Goal: Find specific page/section: Find specific page/section

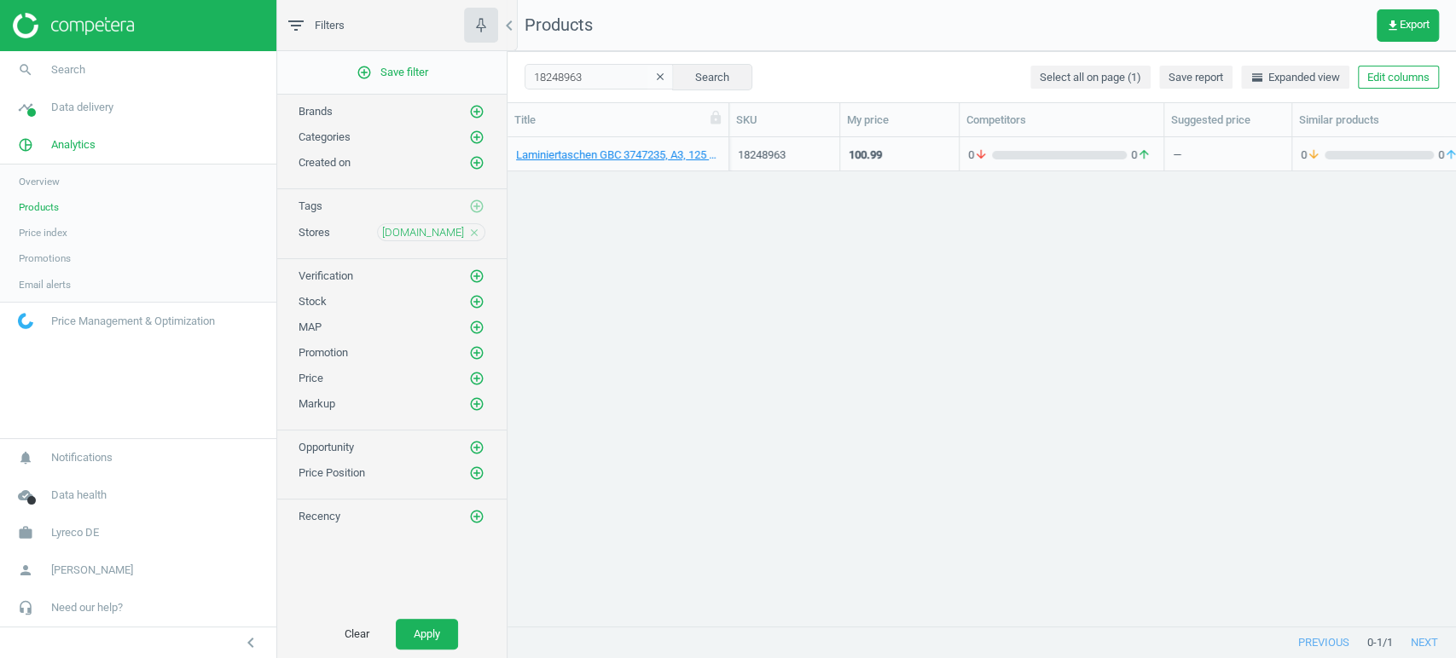
scroll to position [460, 933]
drag, startPoint x: 794, startPoint y: 154, endPoint x: 737, endPoint y: 162, distance: 57.7
click at [738, 162] on div "18248963" at bounding box center [784, 155] width 93 height 15
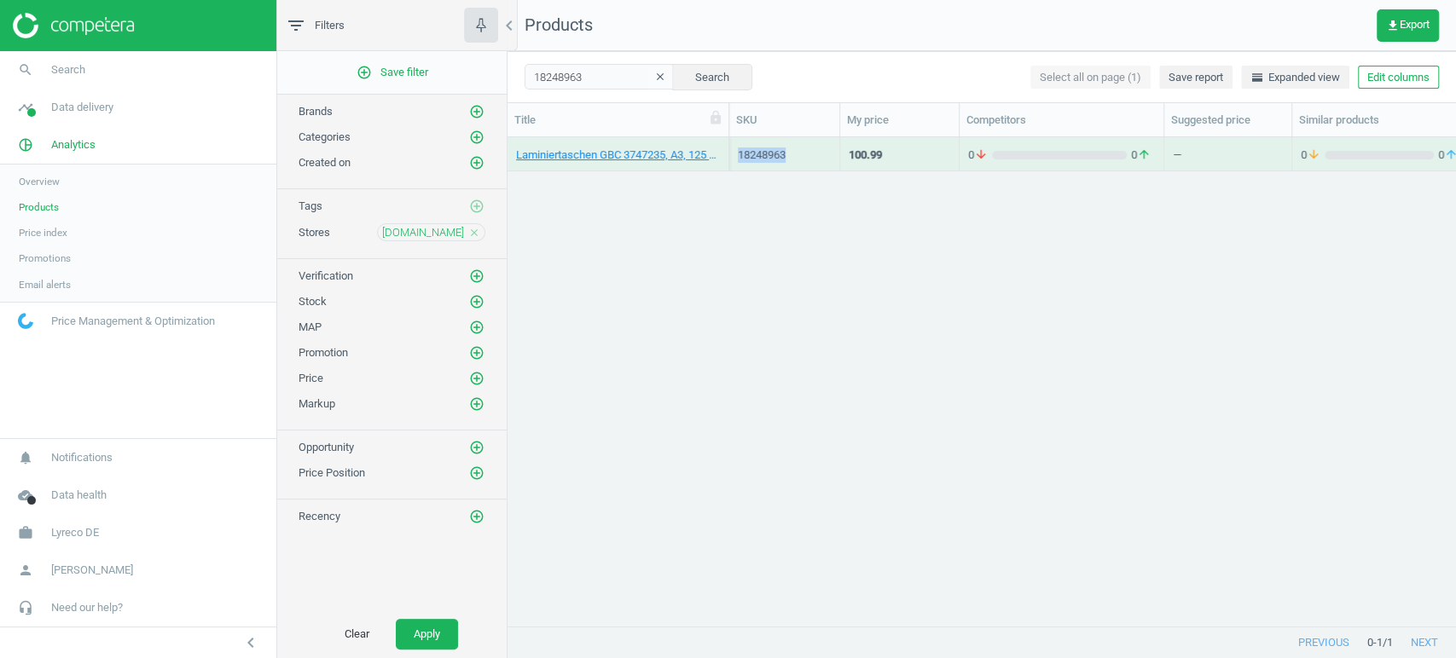
copy div "18248963"
click at [789, 231] on div "Laminiertaschen GBC 3747235, A3, 125 Micron, 100 Stück, 00033816067318 18248963…" at bounding box center [981, 374] width 948 height 475
drag, startPoint x: 789, startPoint y: 160, endPoint x: 733, endPoint y: 163, distance: 56.4
click at [733, 163] on div "18248963" at bounding box center [784, 154] width 111 height 34
copy div "18248963"
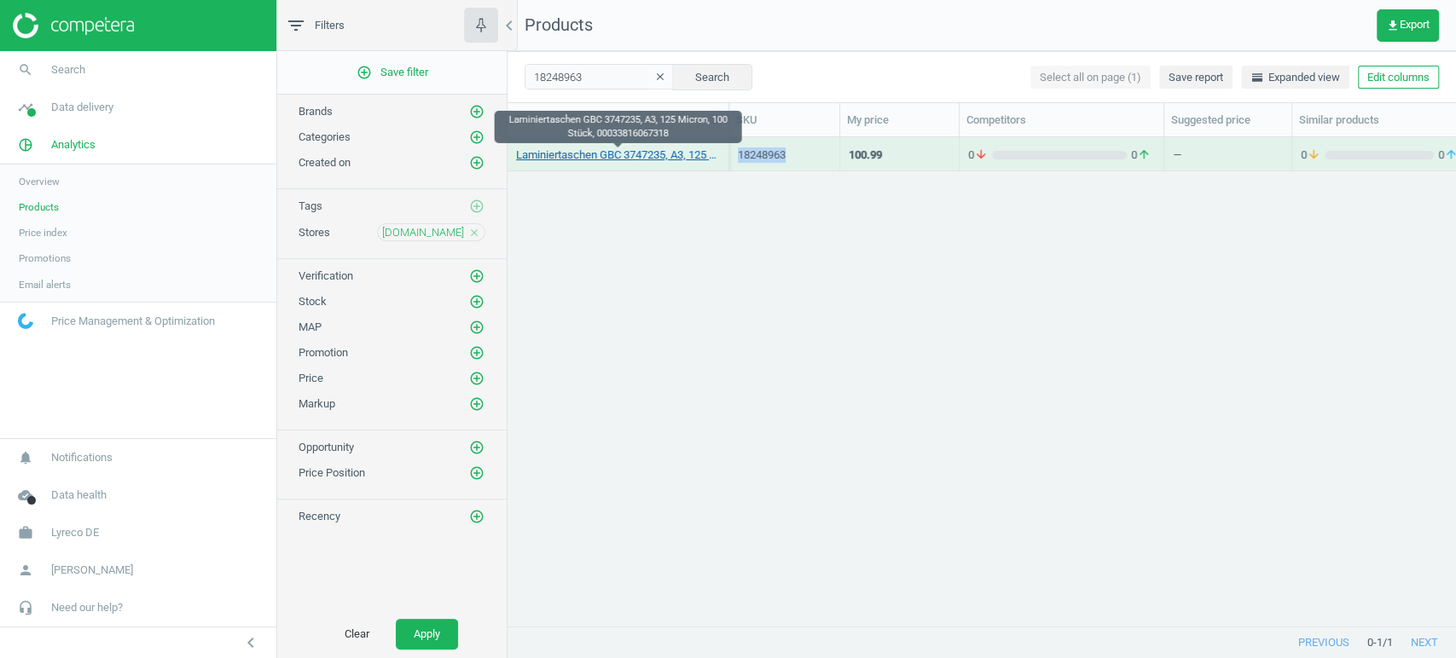
click at [595, 159] on link "Laminiertaschen GBC 3747235, A3, 125 Micron, 100 Stück, 00033816067318" at bounding box center [618, 155] width 204 height 15
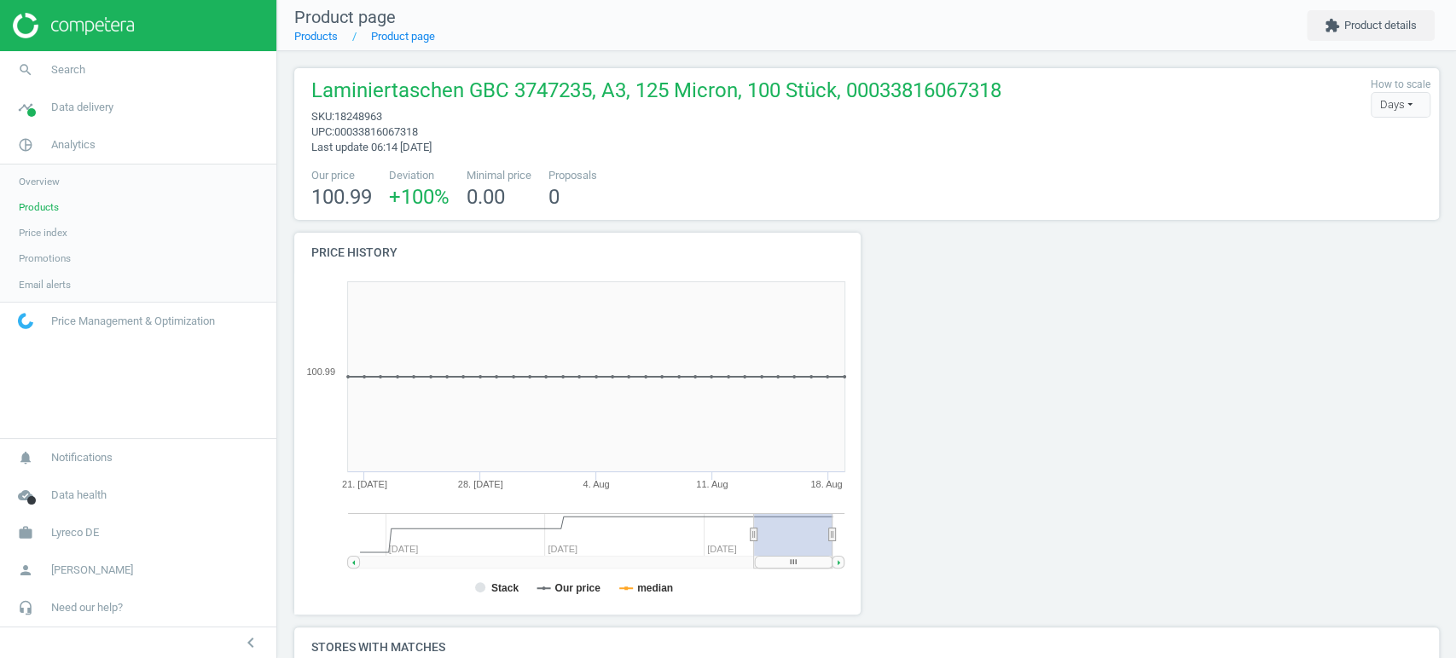
scroll to position [377, 0]
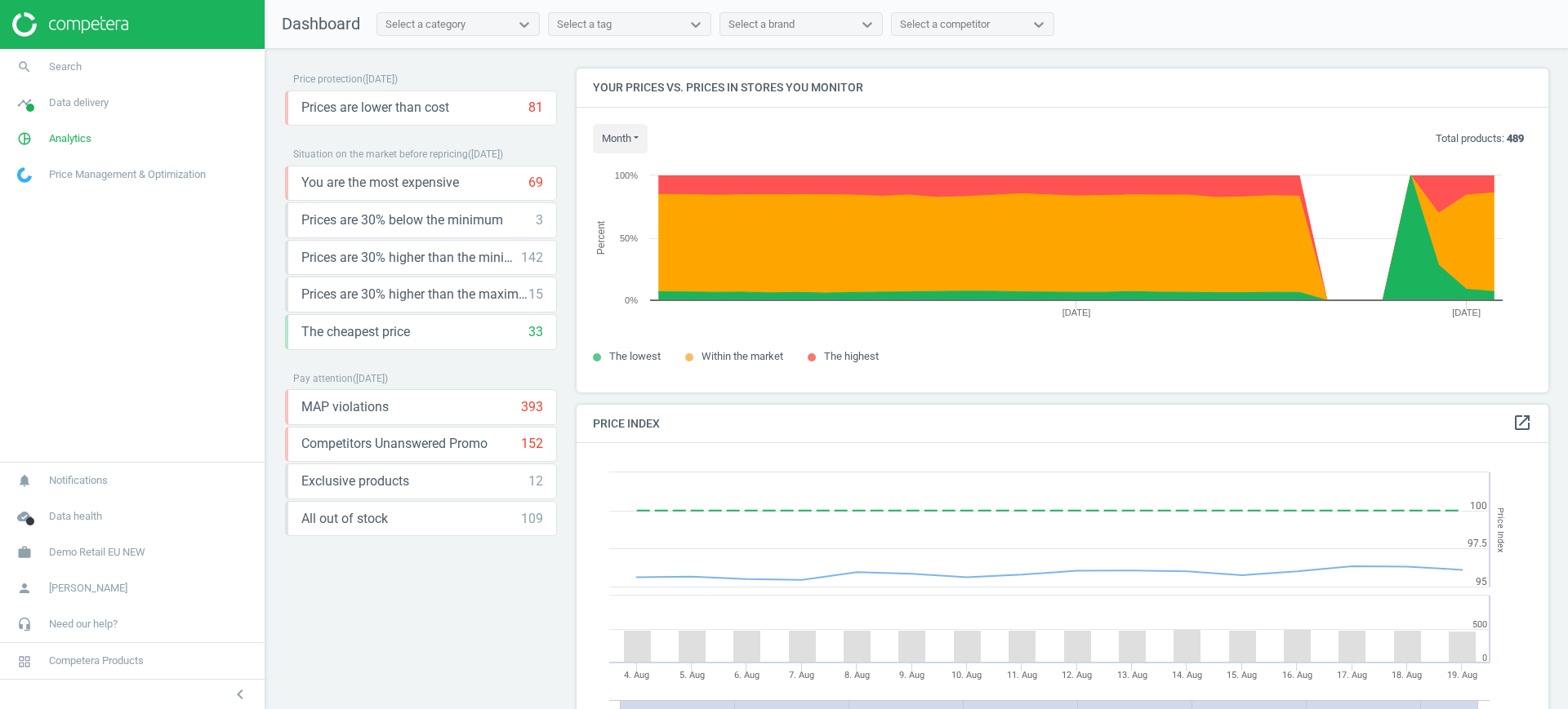
scroll to position [355, 988]
click at [61, 549] on span "Demo Retail EU NEW" at bounding box center [97, 552] width 97 height 14
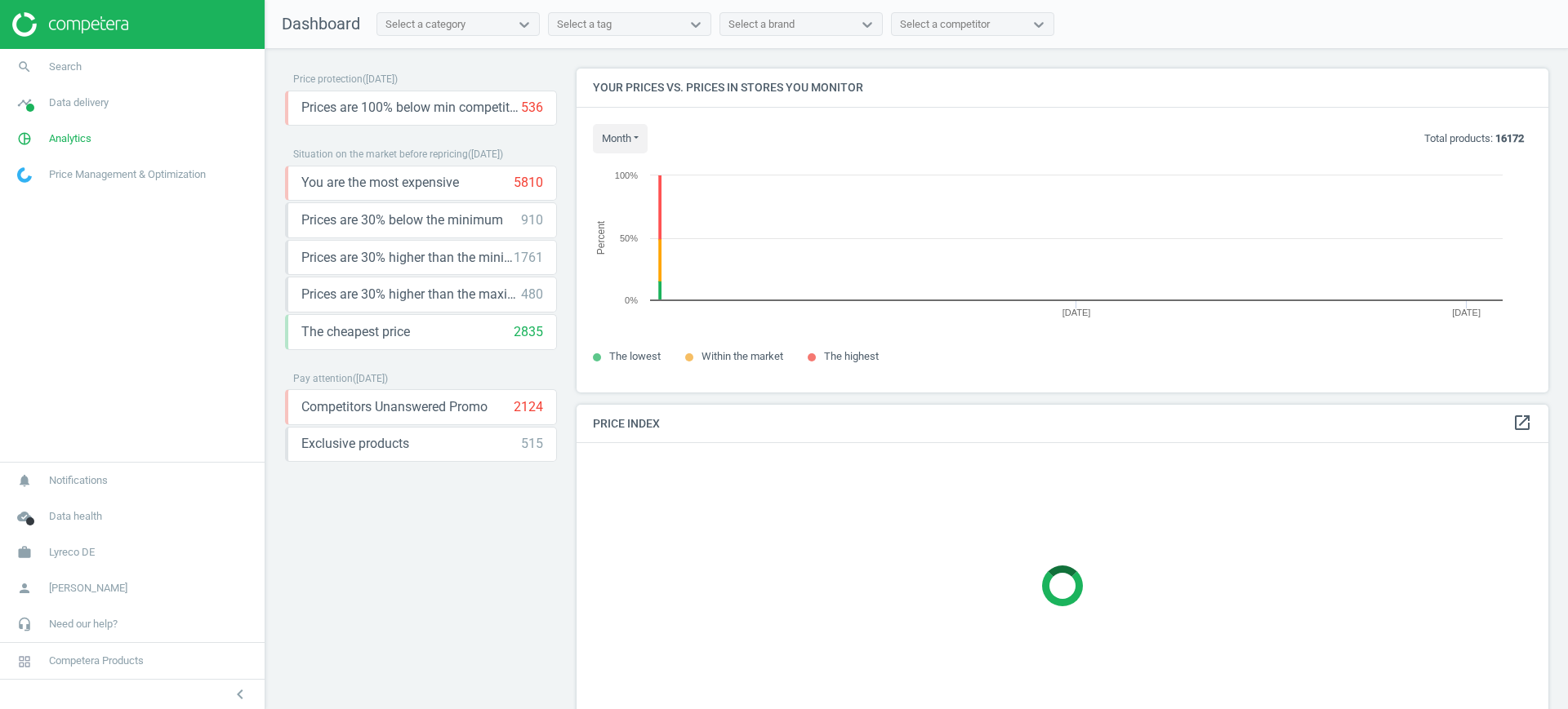
scroll to position [355, 988]
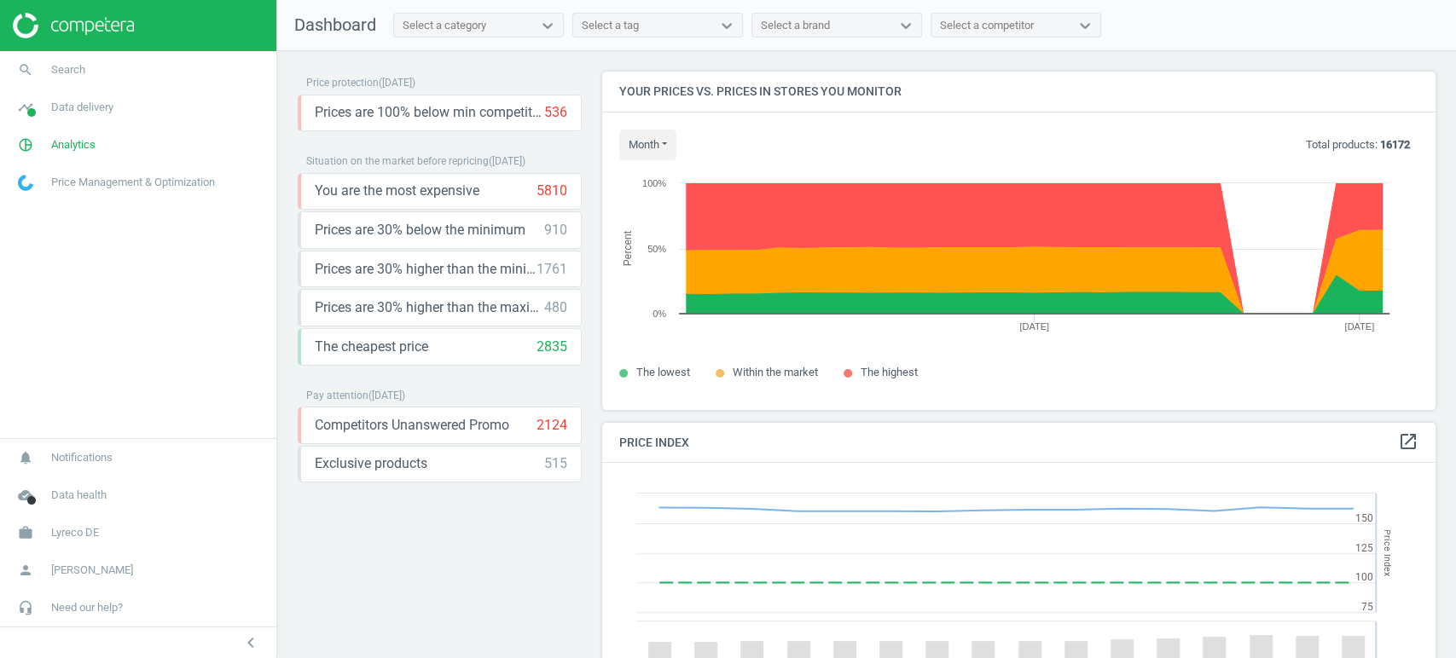
scroll to position [368, 848]
click at [98, 62] on link "search Search" at bounding box center [138, 70] width 276 height 38
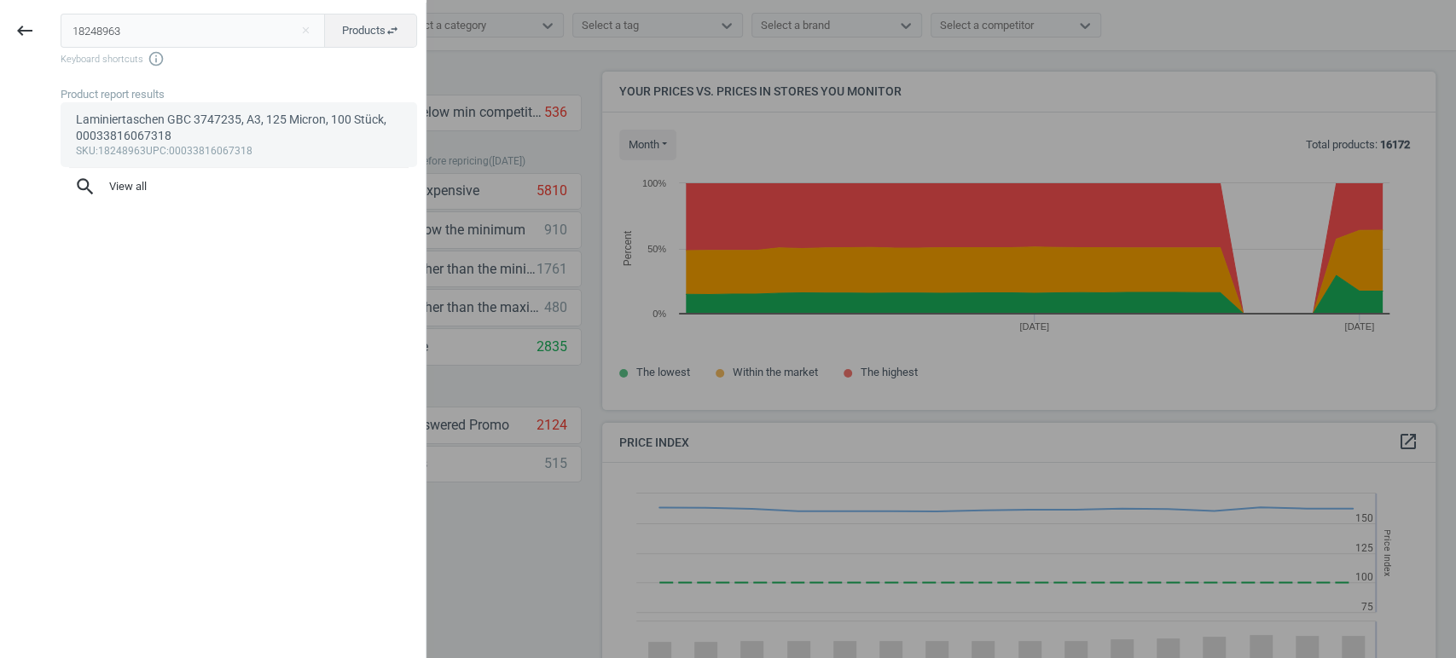
type input "18248963"
click at [143, 118] on div "Laminiertaschen GBC 3747235, A3, 125 Micron, 100 Stück, 00033816067318" at bounding box center [239, 128] width 327 height 33
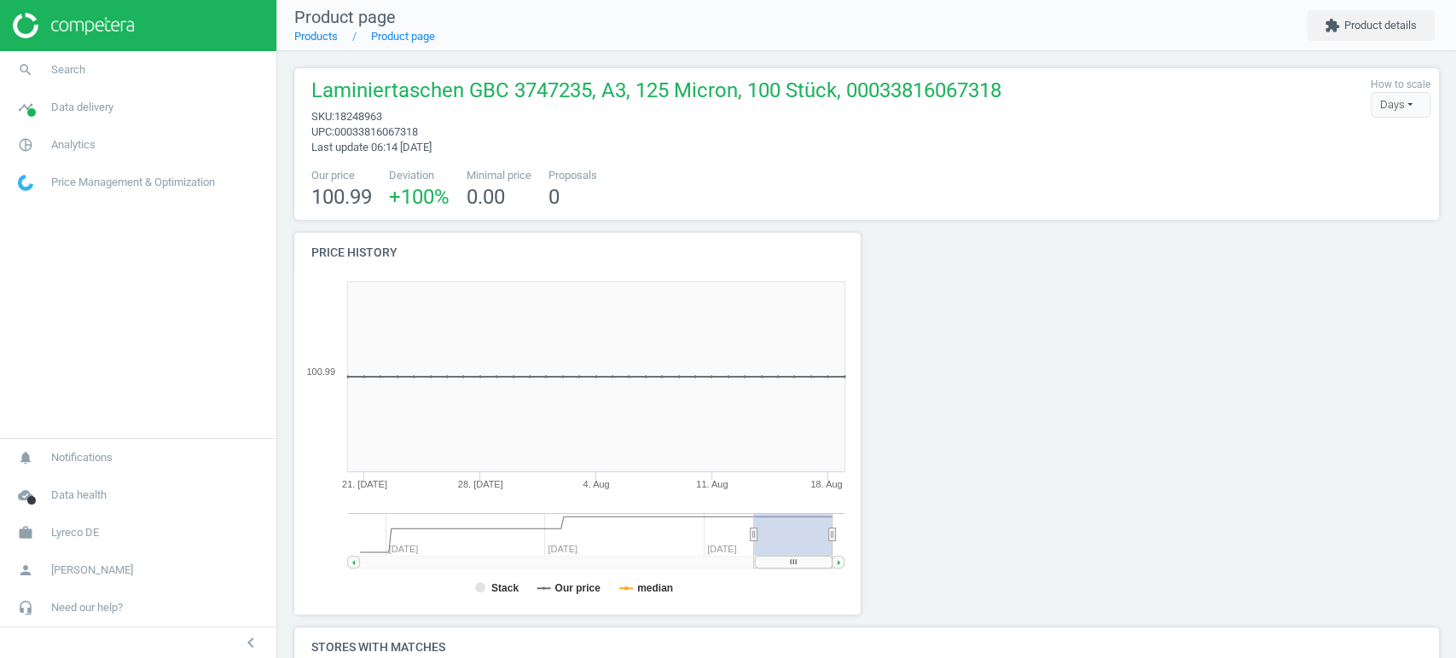
scroll to position [377, 0]
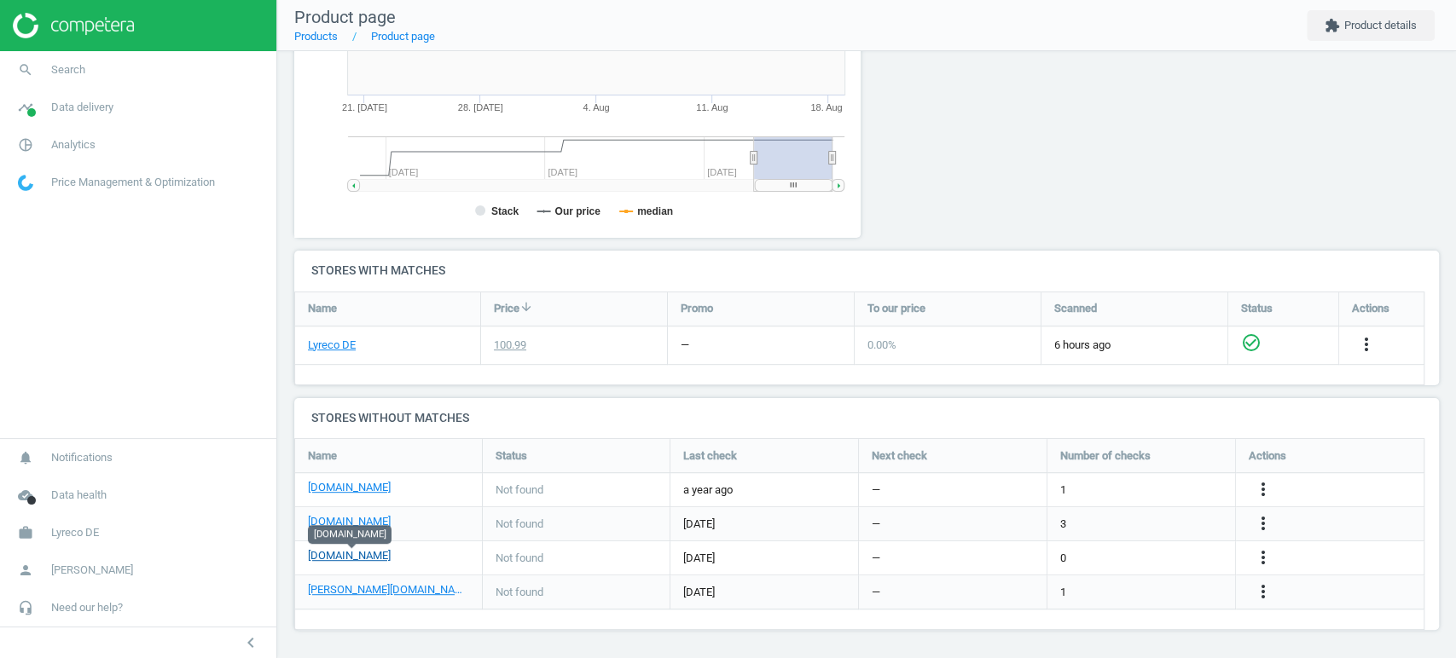
drag, startPoint x: 403, startPoint y: 558, endPoint x: 378, endPoint y: 560, distance: 24.9
click at [378, 560] on div "office-discount.de" at bounding box center [388, 558] width 161 height 20
click at [423, 549] on div "office-discount.de" at bounding box center [388, 558] width 161 height 20
drag, startPoint x: 396, startPoint y: 555, endPoint x: 308, endPoint y: 558, distance: 87.9
click at [308, 558] on div "office-discount.de" at bounding box center [388, 558] width 161 height 20
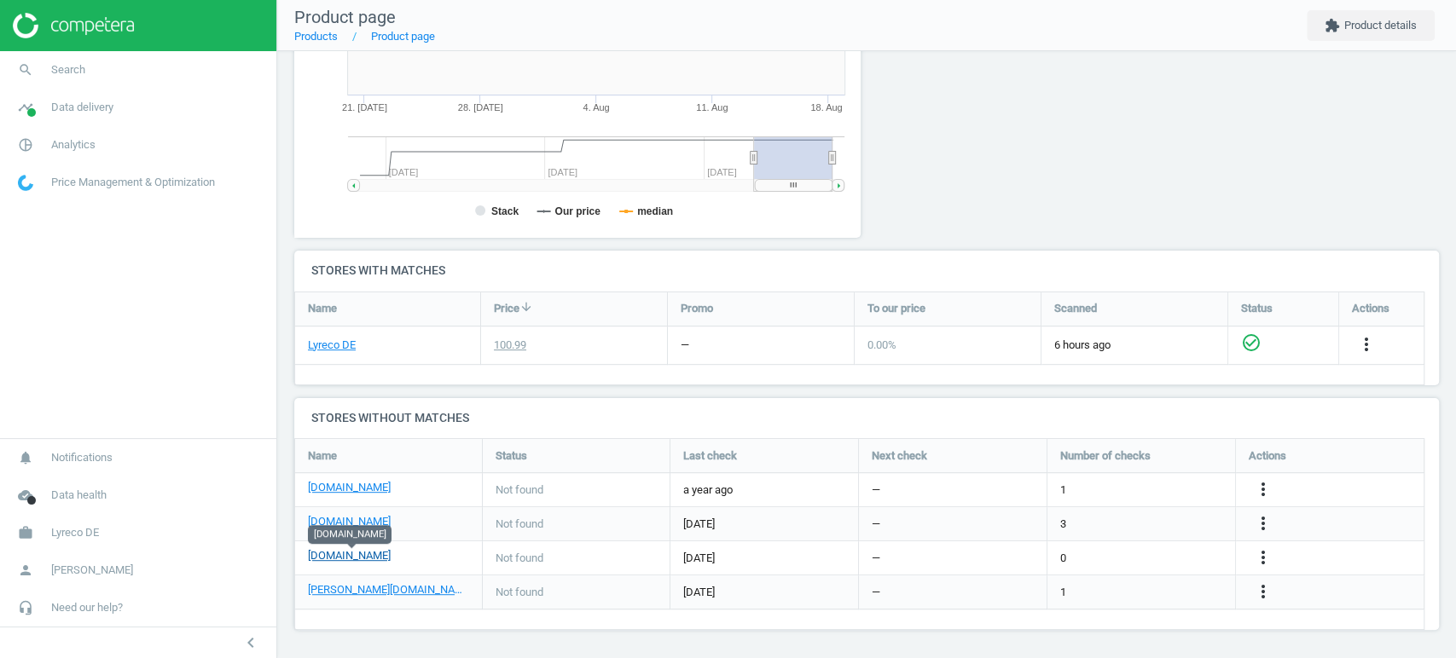
copy link "office-discount.de"
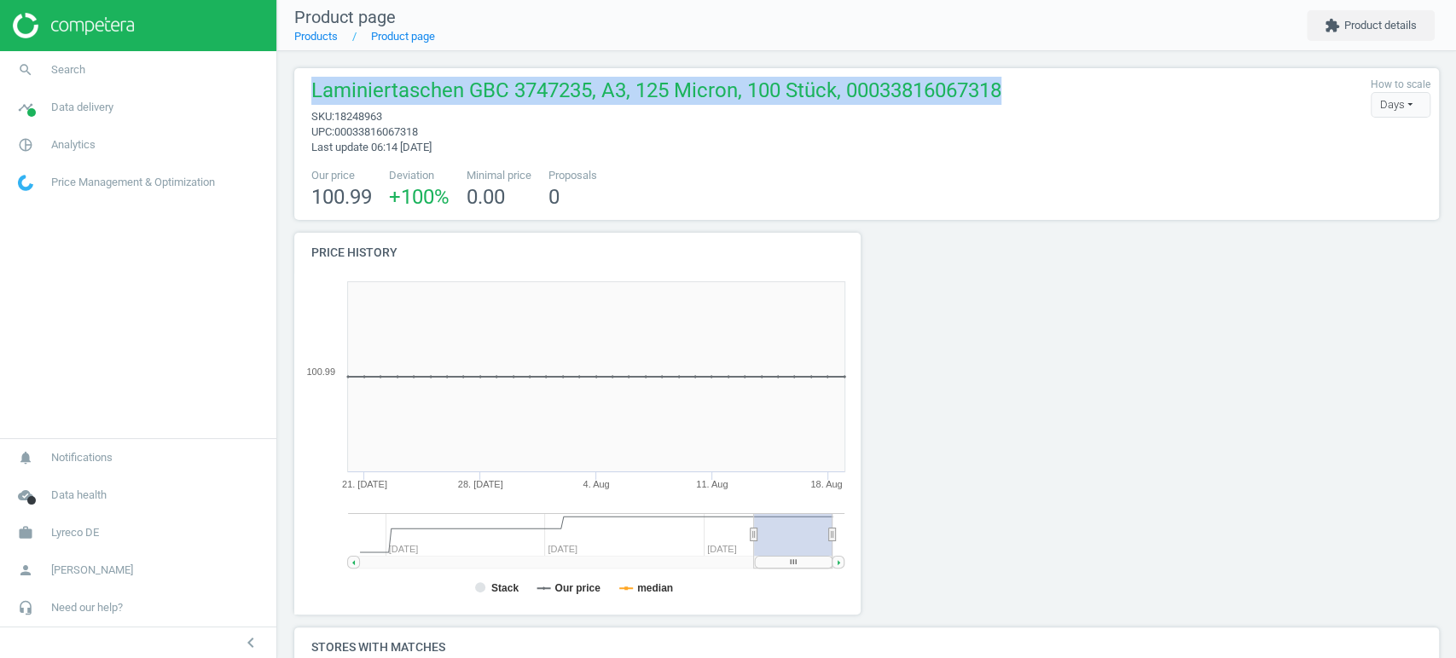
drag, startPoint x: 310, startPoint y: 94, endPoint x: 1000, endPoint y: 84, distance: 689.2
click at [1000, 84] on div "Laminiertaschen GBC 3747235, A3, 125 Micron, 100 Stück, 00033816067318 sku : 18…" at bounding box center [867, 116] width 1128 height 78
copy span "Laminiertaschen GBC 3747235, A3, 125 Micron, 100 Stück, 00033816067318"
click at [596, 84] on span "Laminiertaschen GBC 3747235, A3, 125 Micron, 100 Stück, 00033816067318" at bounding box center [656, 93] width 690 height 32
drag, startPoint x: 316, startPoint y: 92, endPoint x: 989, endPoint y: 101, distance: 673.9
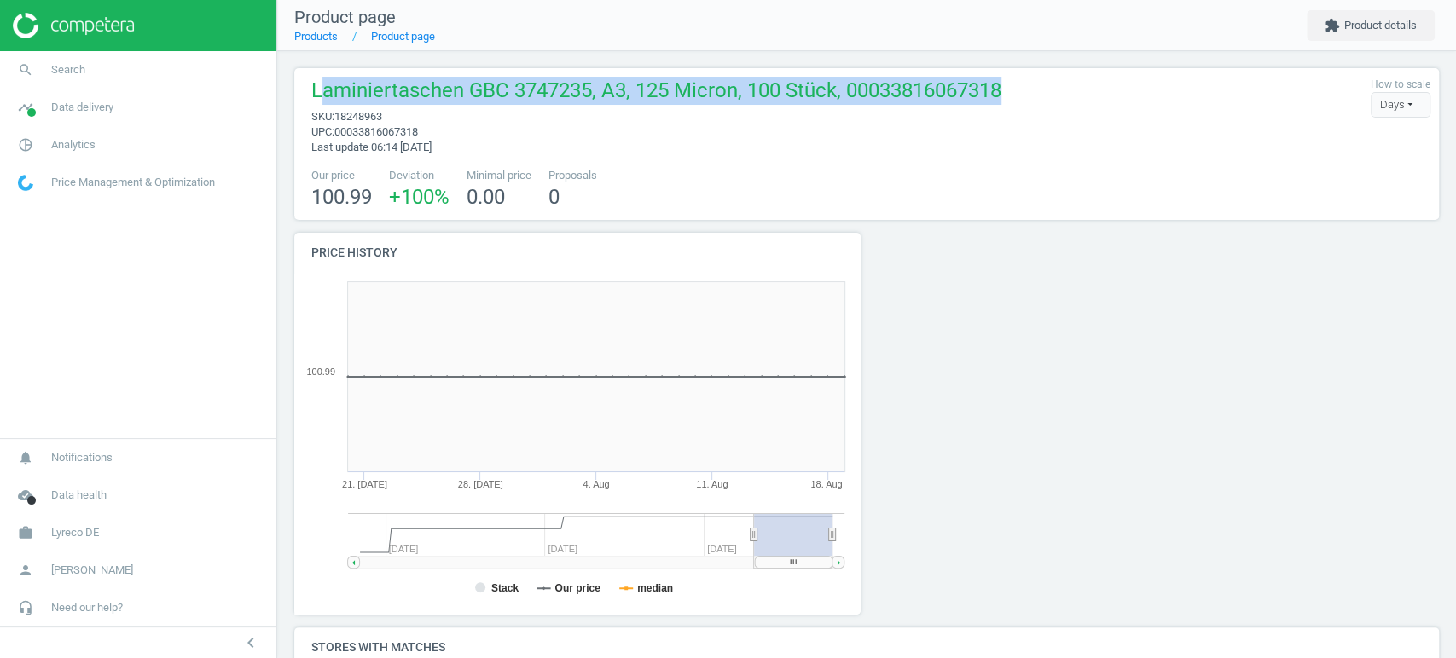
click at [989, 101] on span "Laminiertaschen GBC 3747235, A3, 125 Micron, 100 Stück, 00033816067318" at bounding box center [656, 93] width 690 height 32
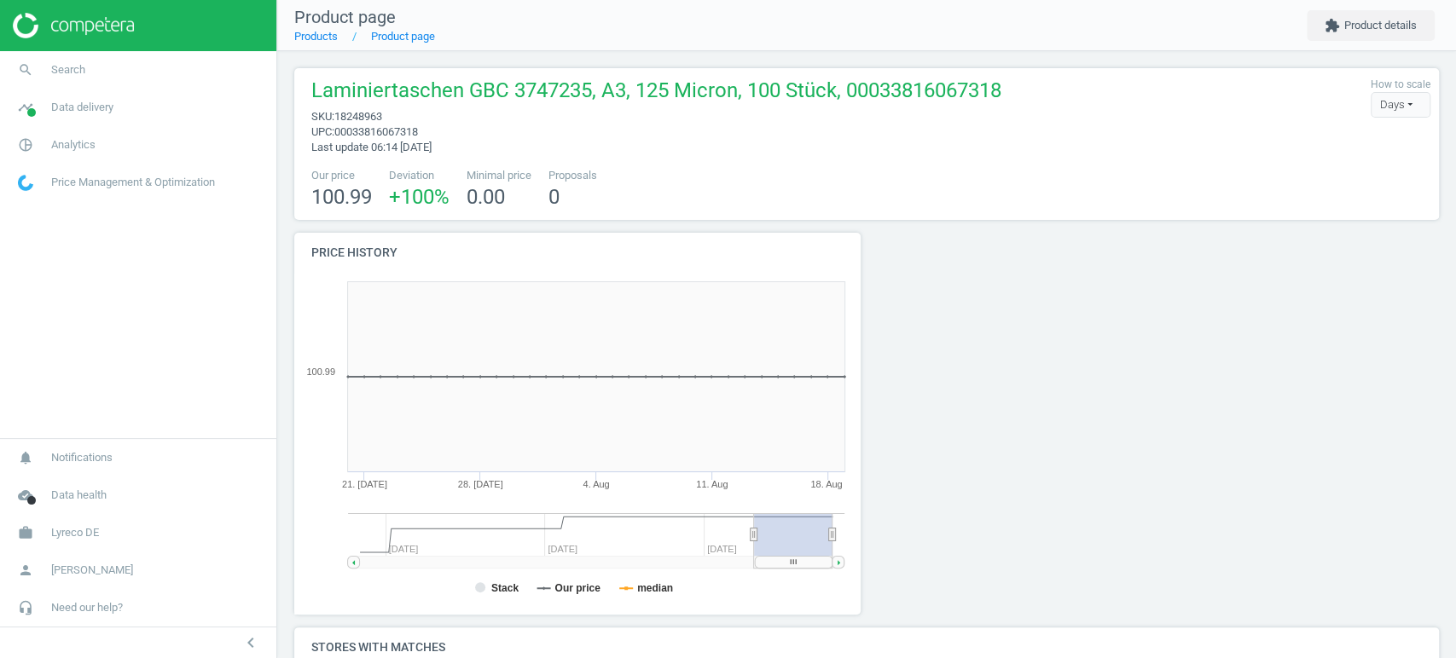
click at [994, 99] on div "Laminiertaschen GBC 3747235, A3, 125 Micron, 100 Stück, 00033816067318 sku : 18…" at bounding box center [867, 116] width 1128 height 78
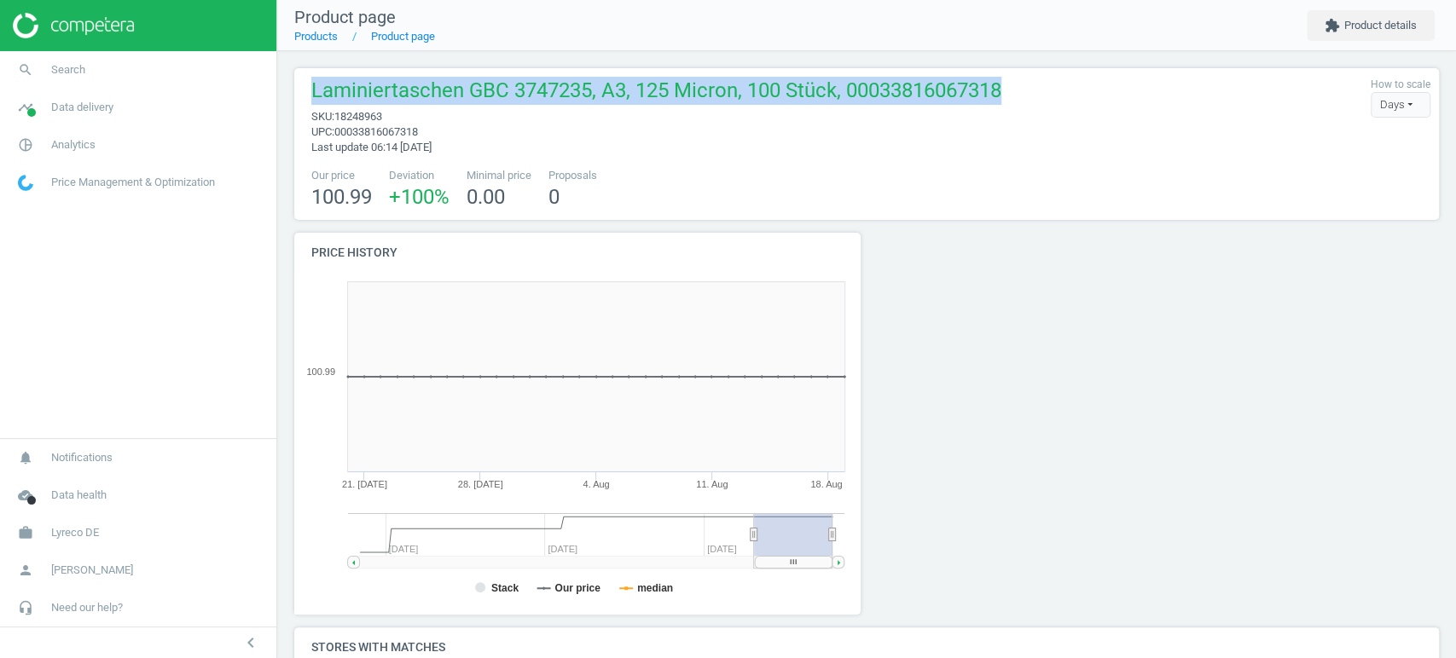
drag, startPoint x: 994, startPoint y: 99, endPoint x: 314, endPoint y: 79, distance: 680.1
click at [314, 79] on div "Laminiertaschen GBC 3747235, A3, 125 Micron, 100 Stück, 00033816067318 sku : 18…" at bounding box center [867, 116] width 1128 height 78
click at [312, 84] on span "Laminiertaschen GBC 3747235, A3, 125 Micron, 100 Stück, 00033816067318" at bounding box center [656, 93] width 690 height 32
drag, startPoint x: 312, startPoint y: 84, endPoint x: 737, endPoint y: 100, distance: 425.0
click at [737, 100] on span "Laminiertaschen GBC 3747235, A3, 125 Micron, 100 Stück, 00033816067318" at bounding box center [656, 93] width 690 height 32
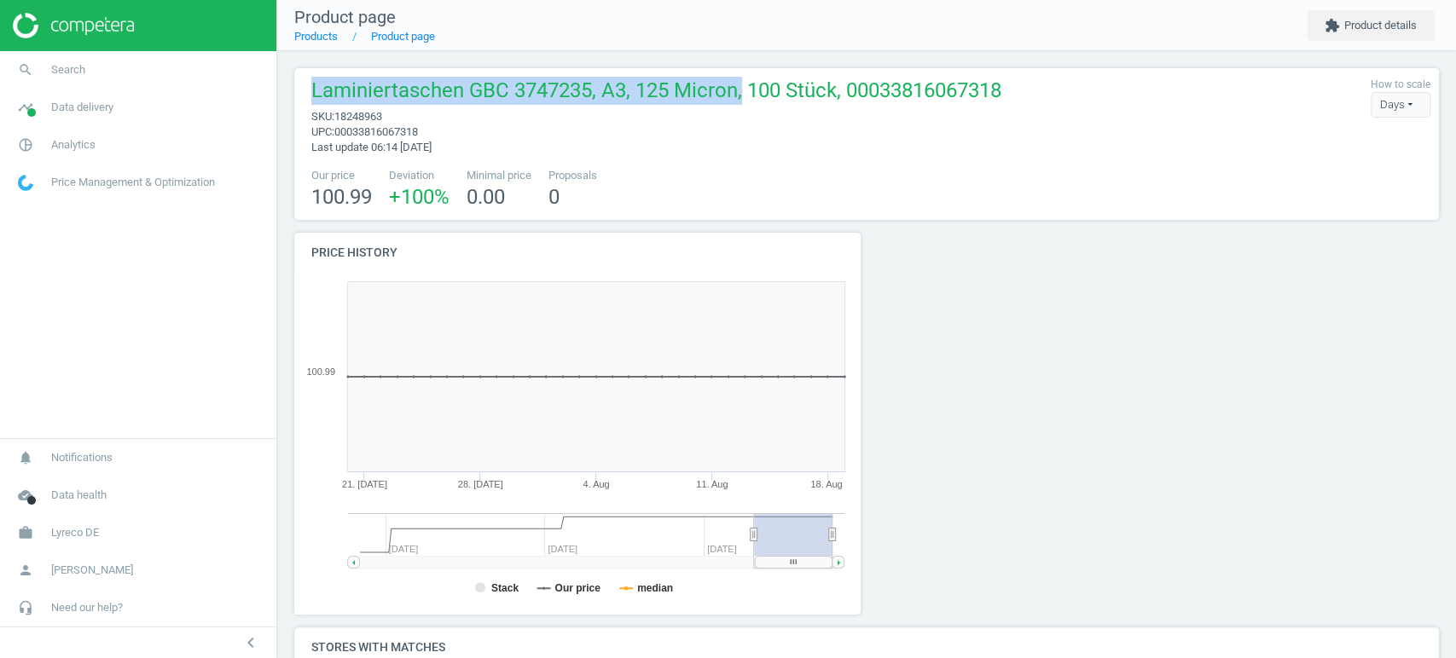
copy span "Laminiertaschen GBC 3747235, A3, 125 Micron,"
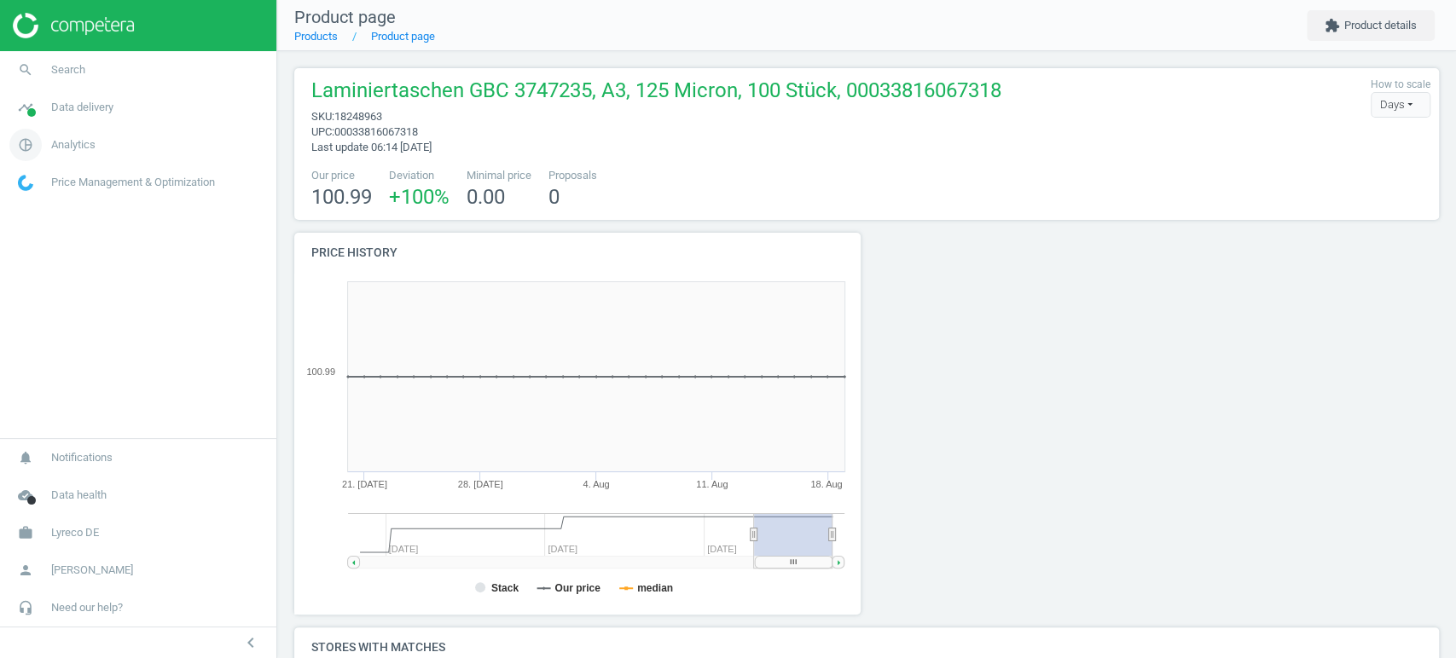
click at [62, 142] on span "Analytics" at bounding box center [73, 144] width 44 height 15
click at [35, 208] on span "Products" at bounding box center [39, 207] width 40 height 14
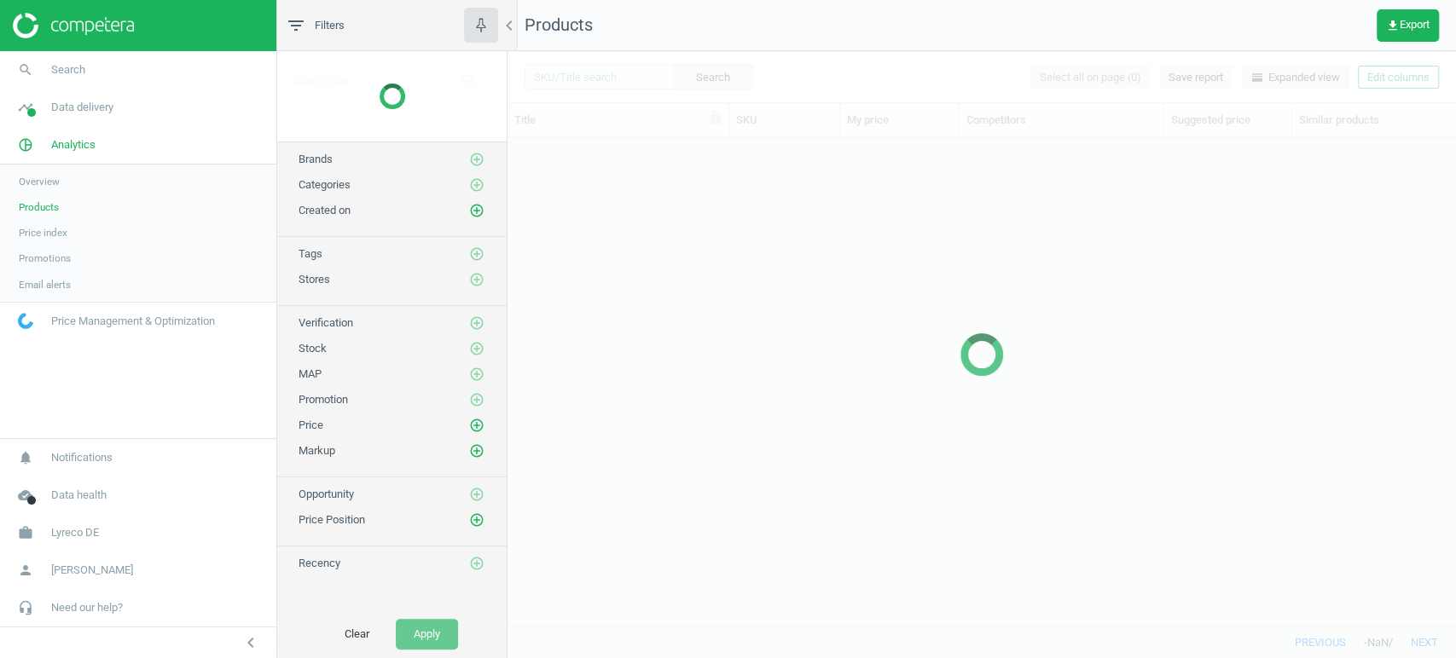
scroll to position [460, 933]
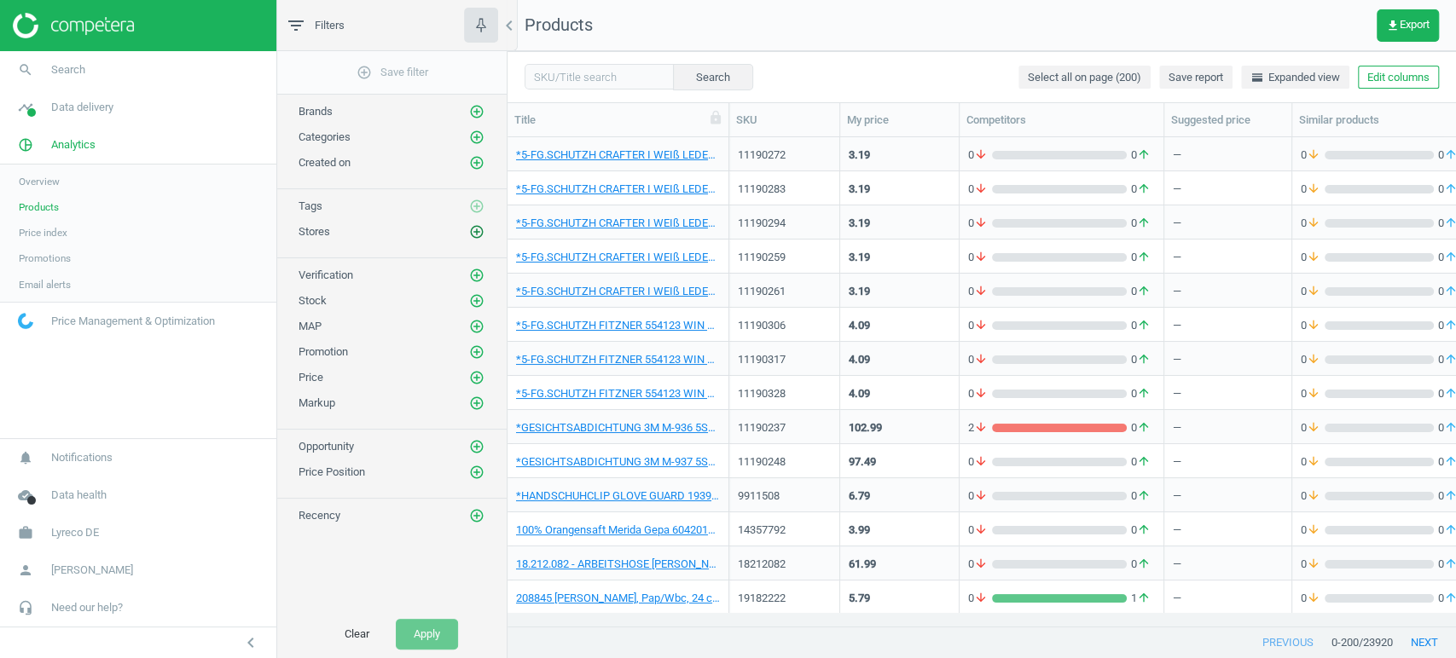
click at [476, 228] on icon "add_circle_outline" at bounding box center [476, 231] width 15 height 15
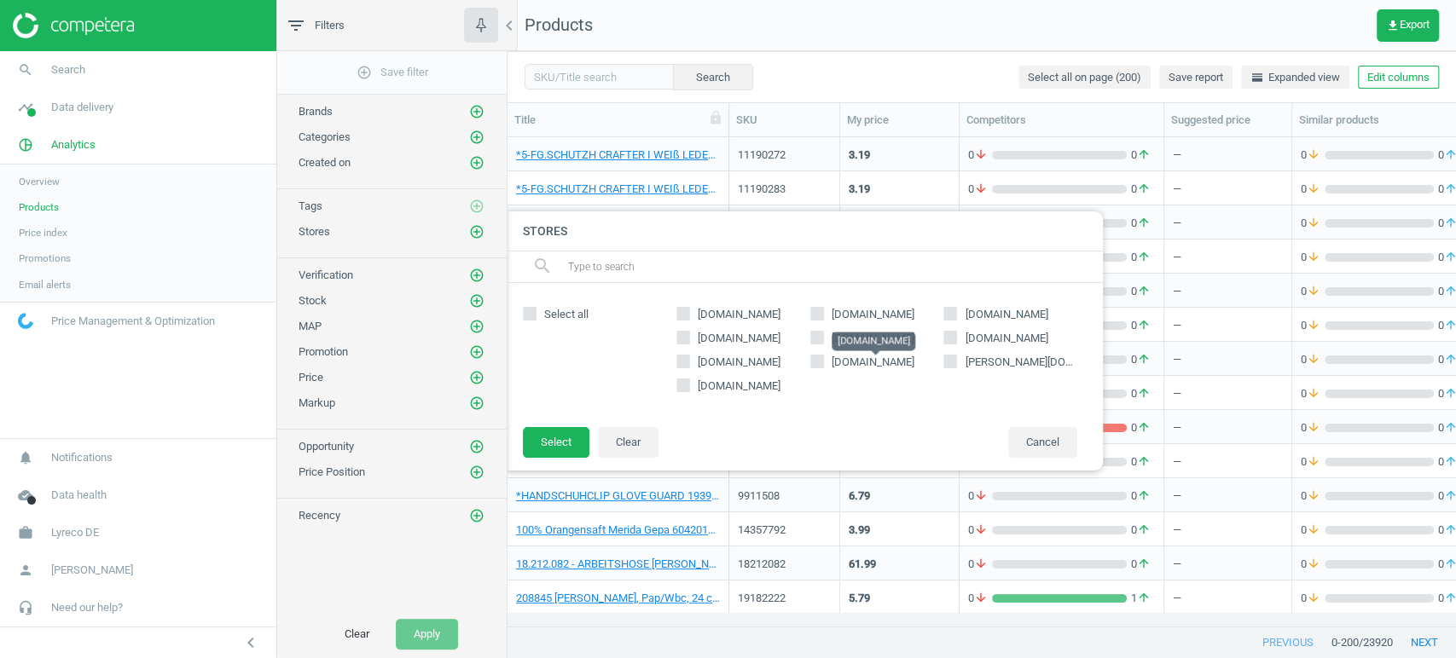
click at [832, 362] on span "office-discount.de" at bounding box center [873, 362] width 83 height 13
click at [822, 362] on input "office-discount.de" at bounding box center [816, 362] width 11 height 11
checkbox input "true"
click at [550, 445] on button "Select" at bounding box center [556, 442] width 67 height 31
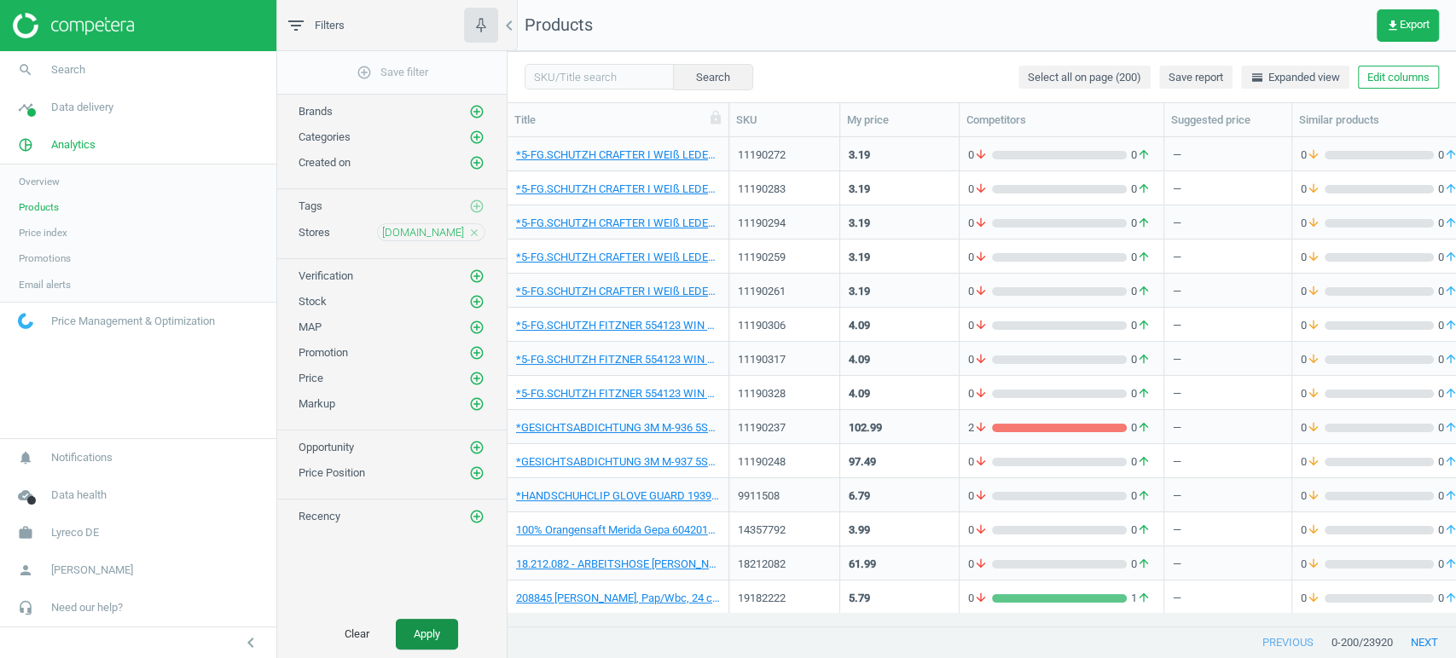
click at [412, 635] on button "Apply" at bounding box center [427, 634] width 62 height 31
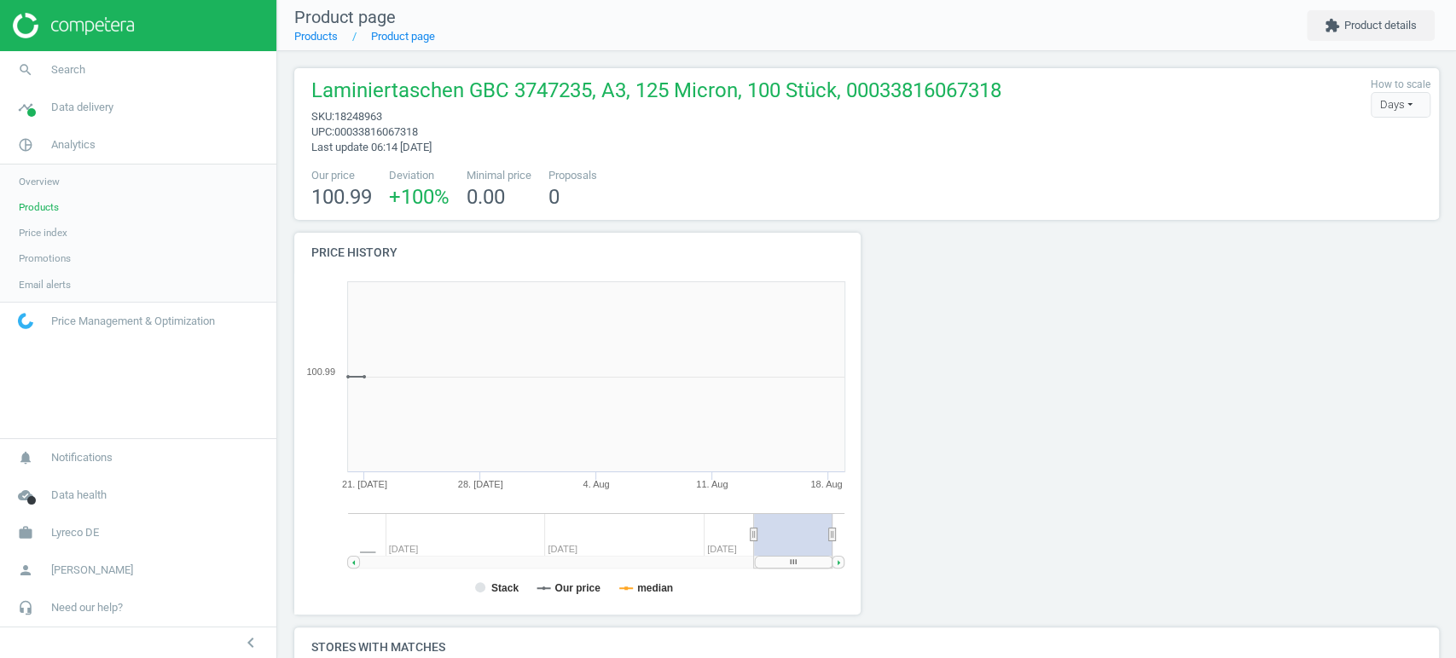
scroll to position [371, 588]
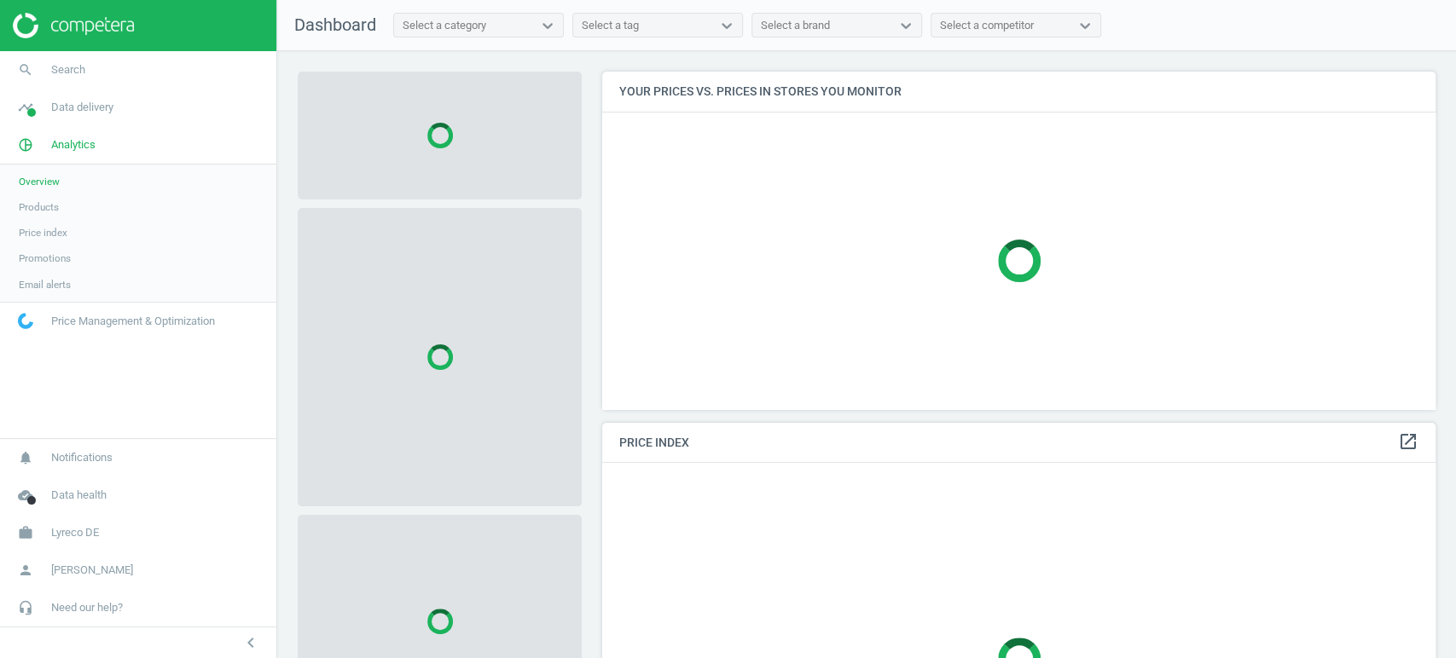
scroll to position [422, 848]
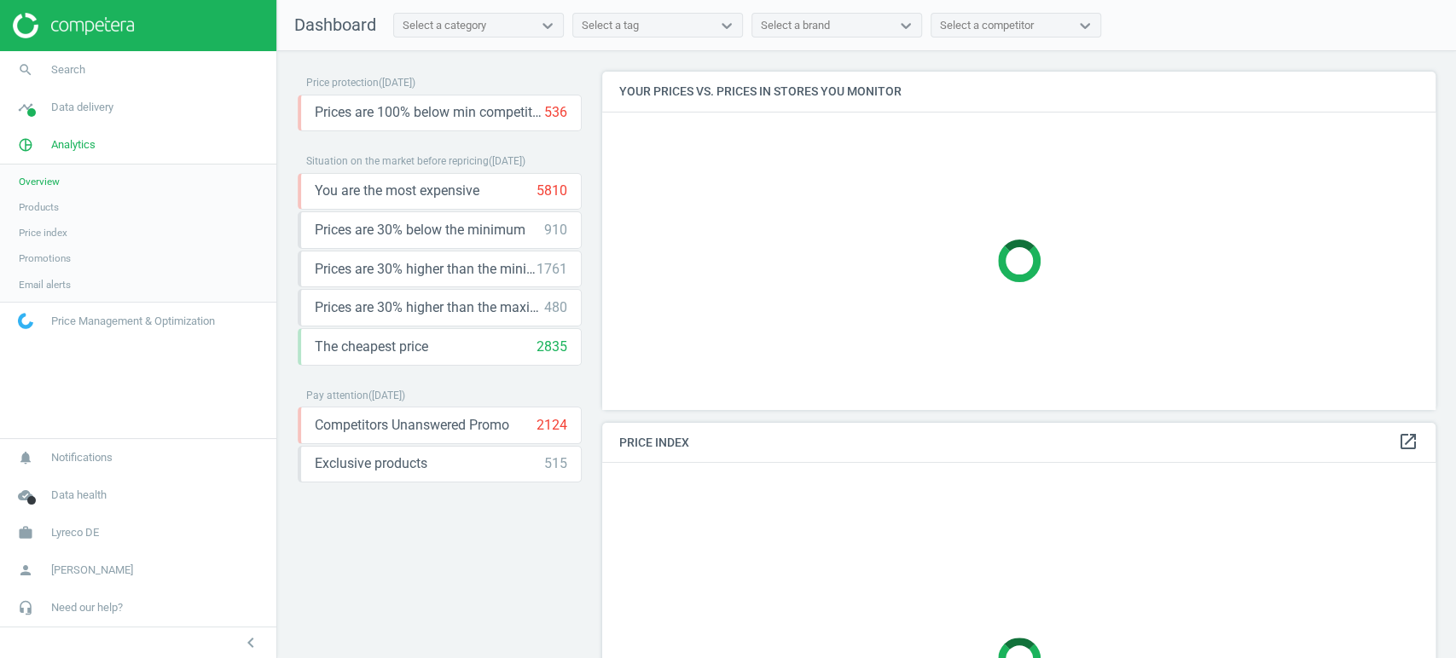
click at [43, 206] on span "Products" at bounding box center [39, 207] width 40 height 14
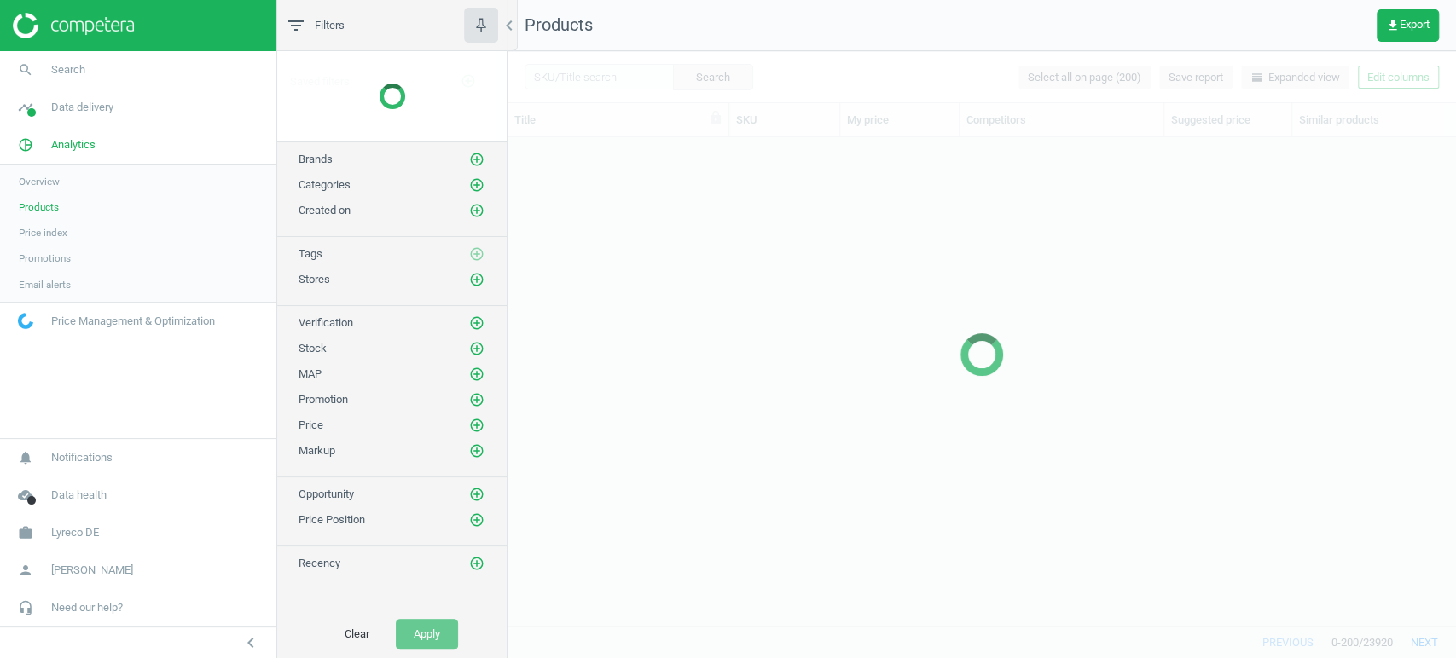
scroll to position [460, 933]
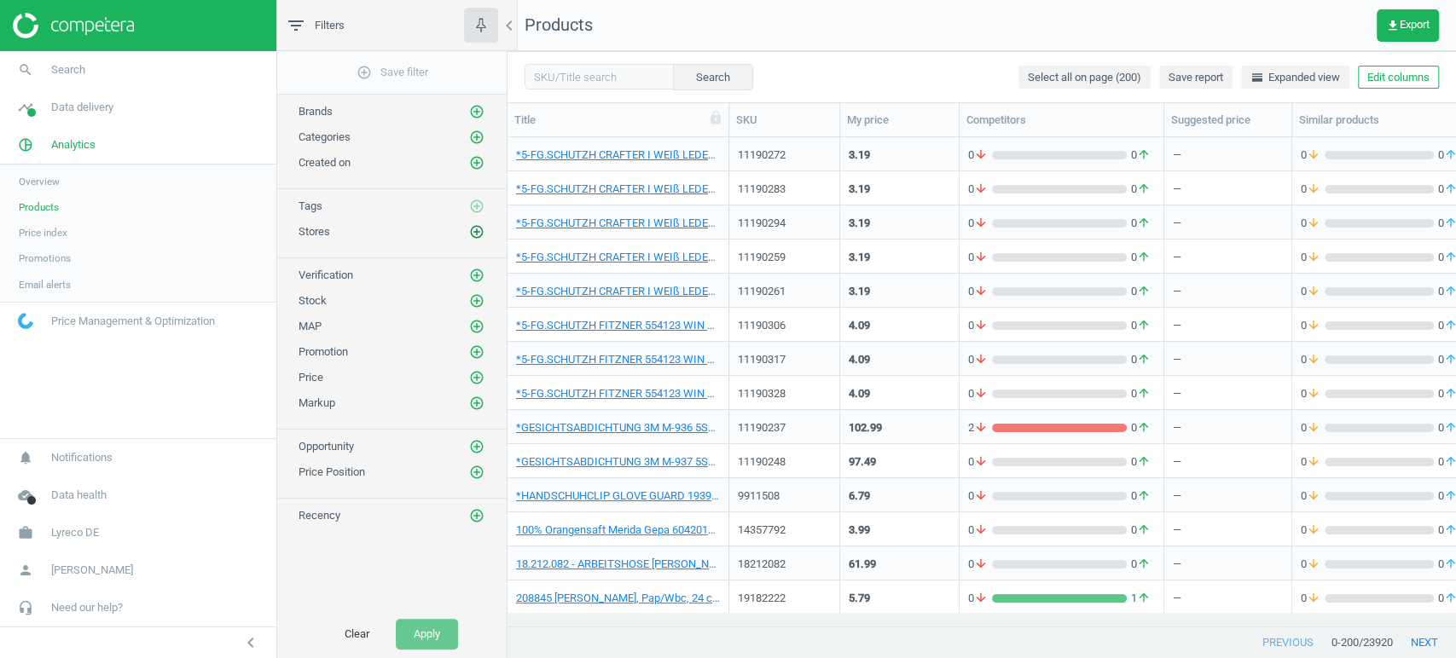
click at [478, 231] on icon "add_circle_outline" at bounding box center [476, 231] width 15 height 15
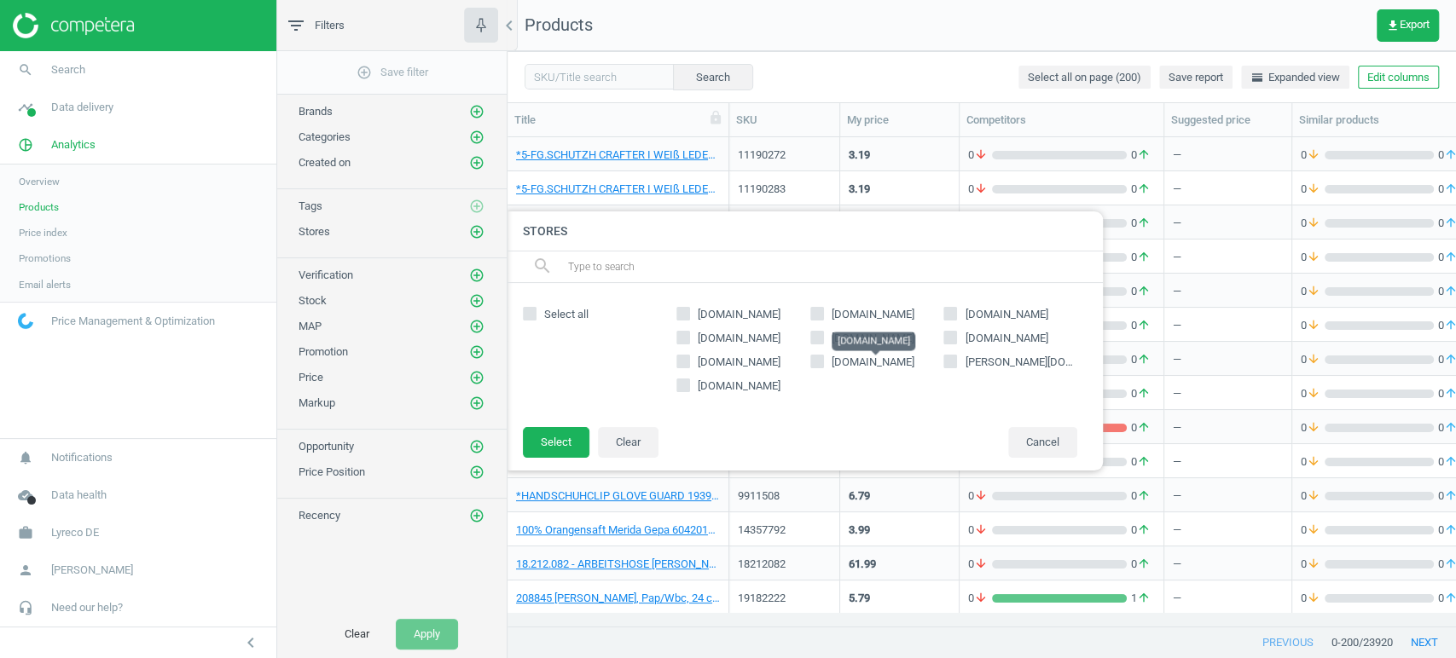
click at [843, 362] on span "office-discount.de" at bounding box center [873, 362] width 83 height 13
click at [822, 362] on input "office-discount.de" at bounding box center [816, 362] width 11 height 11
checkbox input "true"
click at [560, 442] on button "Select" at bounding box center [556, 442] width 67 height 31
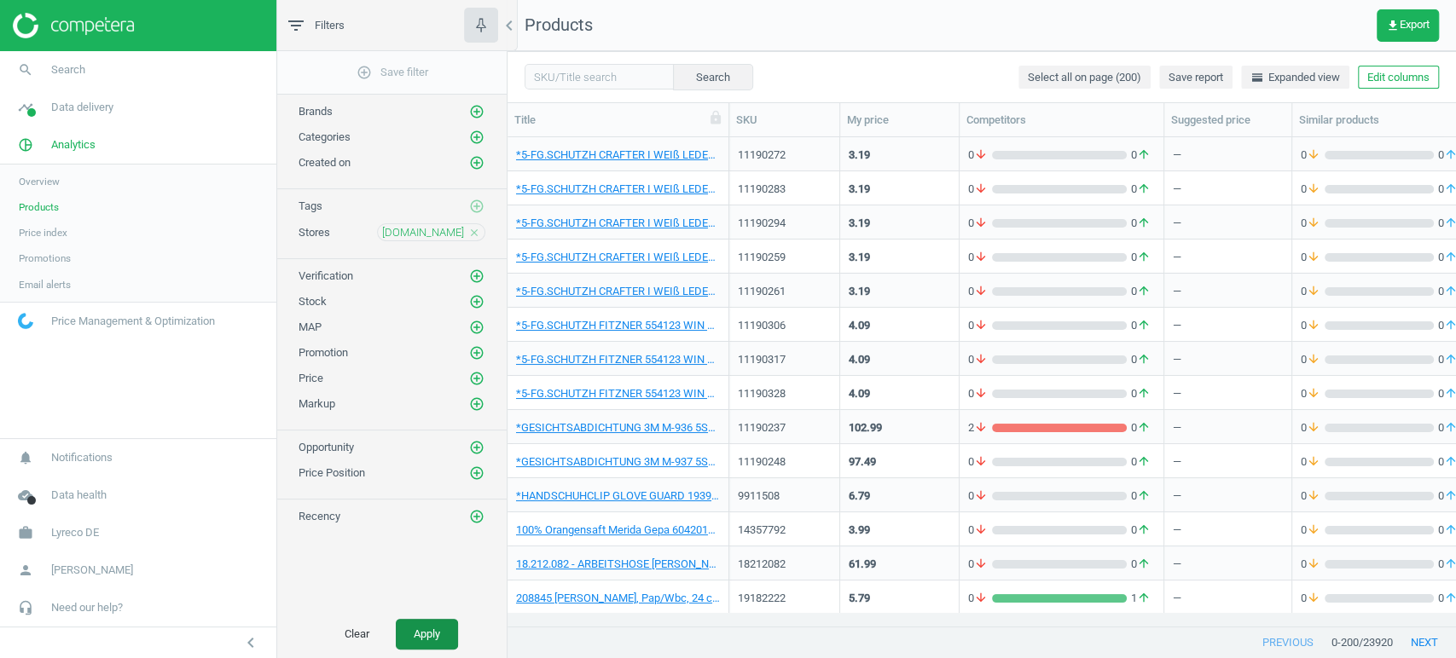
click at [427, 628] on button "Apply" at bounding box center [427, 634] width 62 height 31
